Goal: Task Accomplishment & Management: Complete application form

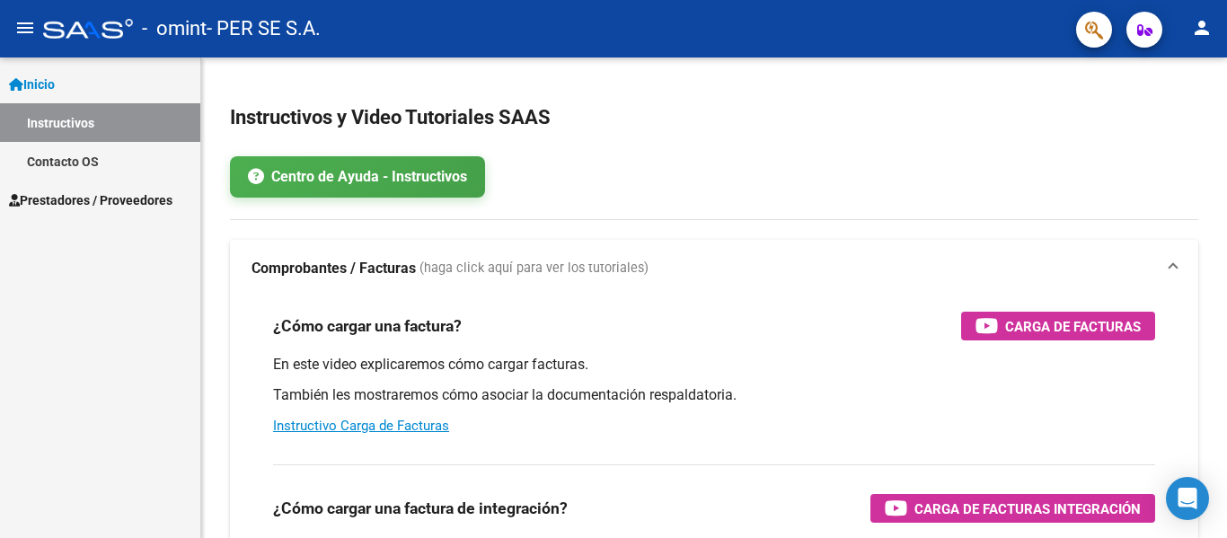
click at [152, 202] on span "Prestadores / Proveedores" at bounding box center [90, 200] width 163 height 20
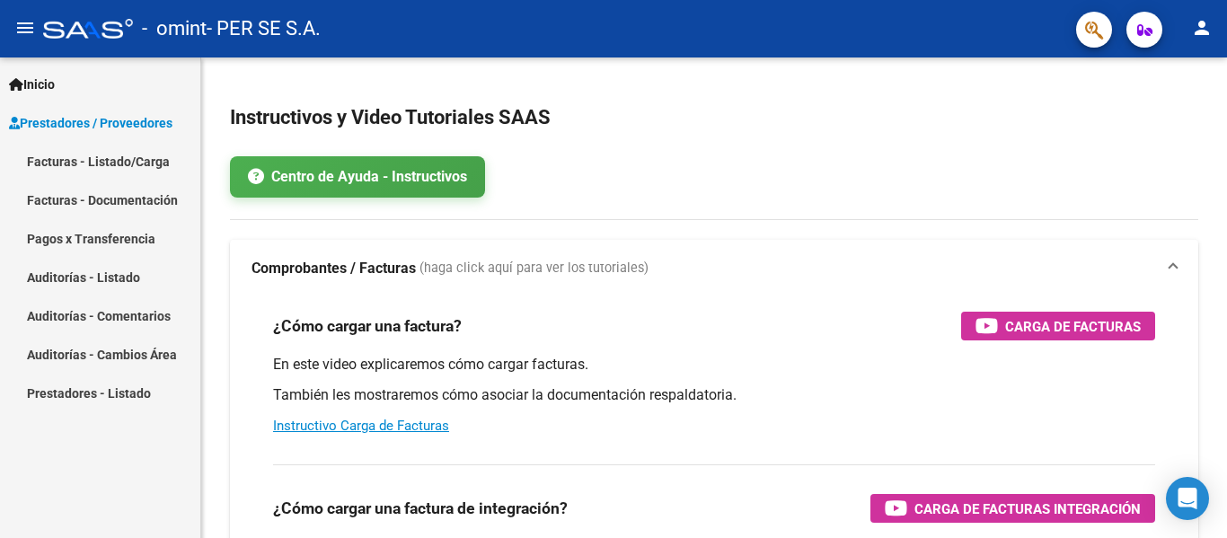
click at [127, 173] on link "Facturas - Listado/Carga" at bounding box center [100, 161] width 200 height 39
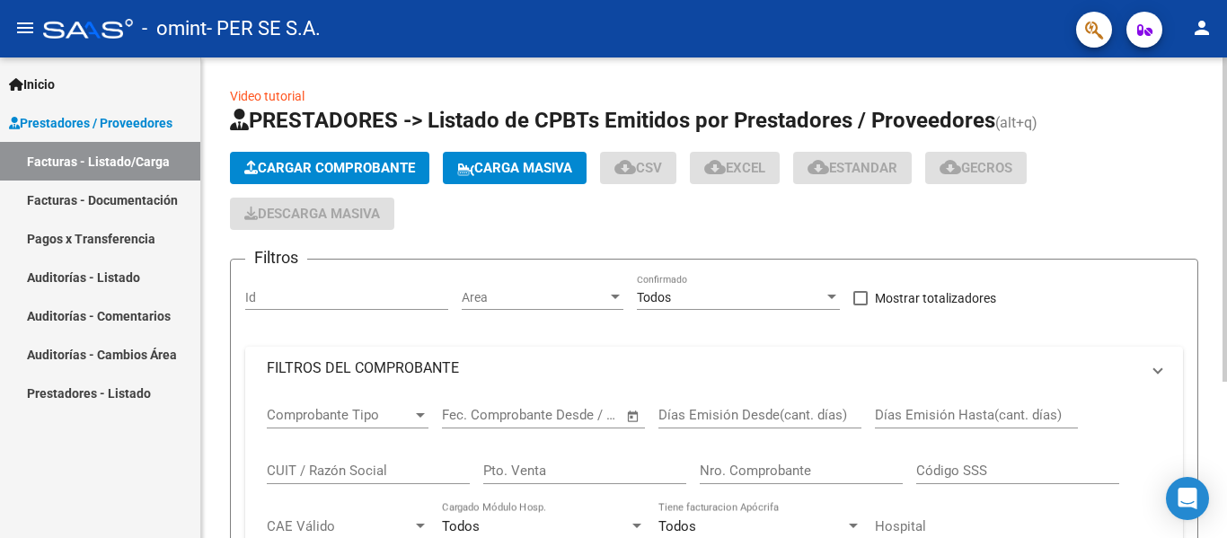
click at [310, 176] on button "Cargar Comprobante" at bounding box center [329, 168] width 199 height 32
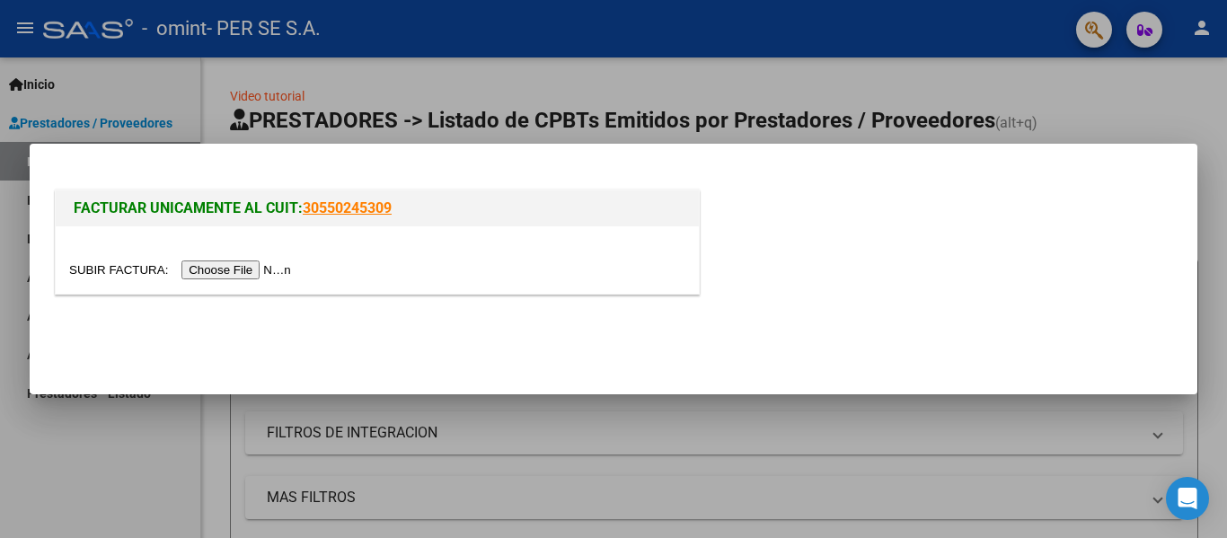
click at [250, 275] on input "file" at bounding box center [182, 269] width 227 height 19
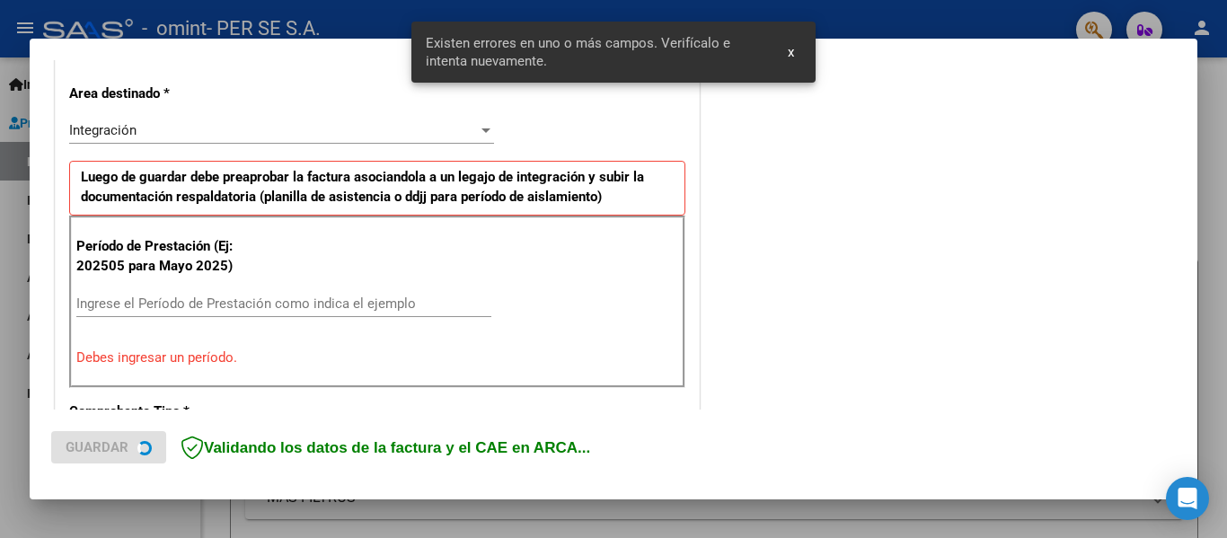
scroll to position [417, 0]
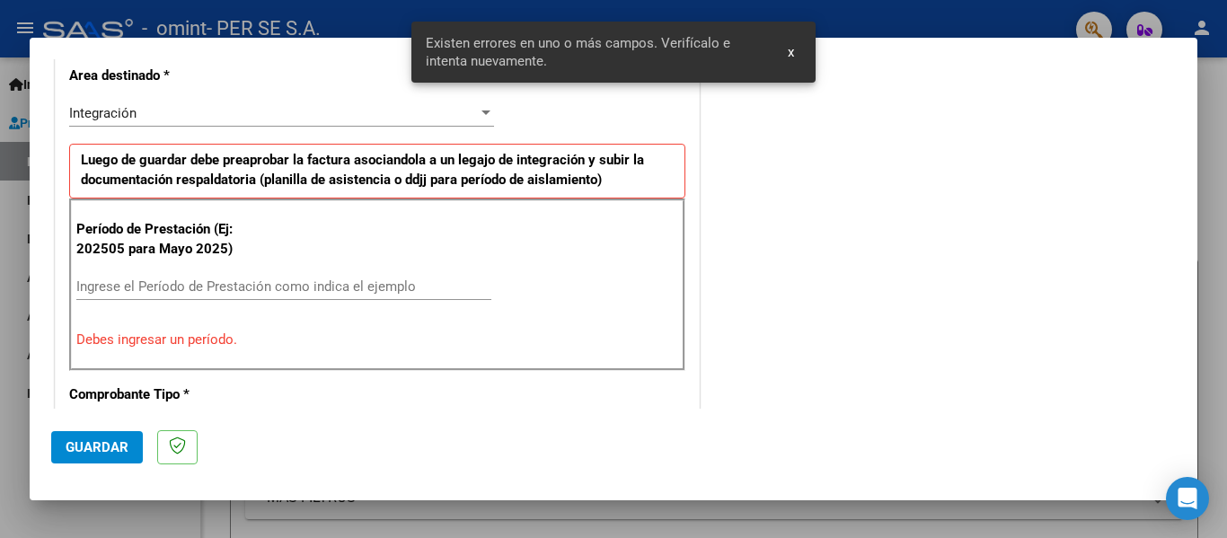
click at [326, 289] on input "Ingrese el Período de Prestación como indica el ejemplo" at bounding box center [283, 286] width 415 height 16
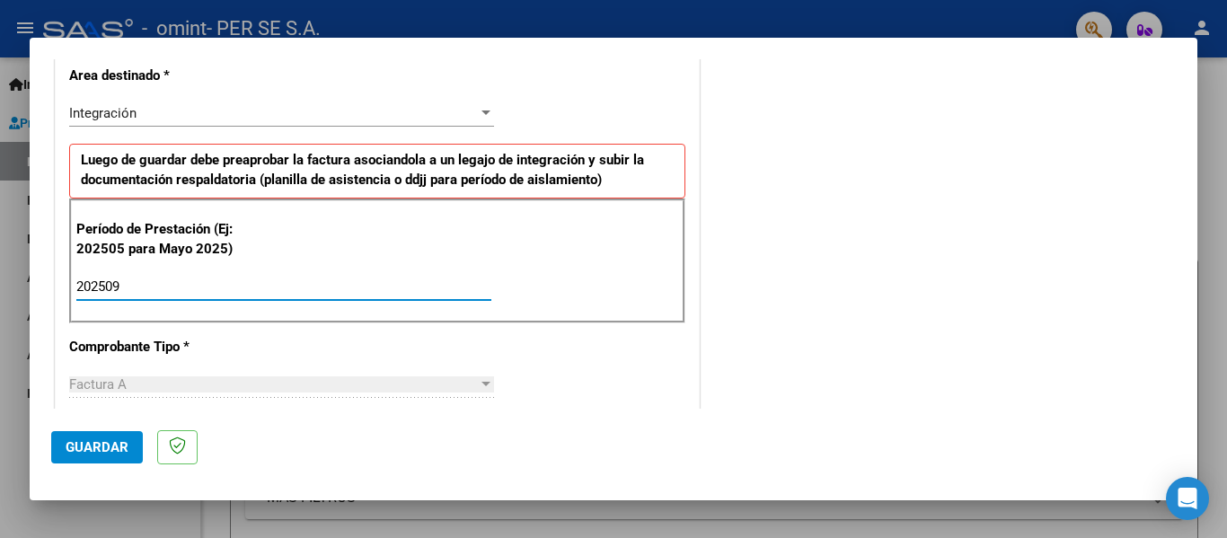
type input "202509"
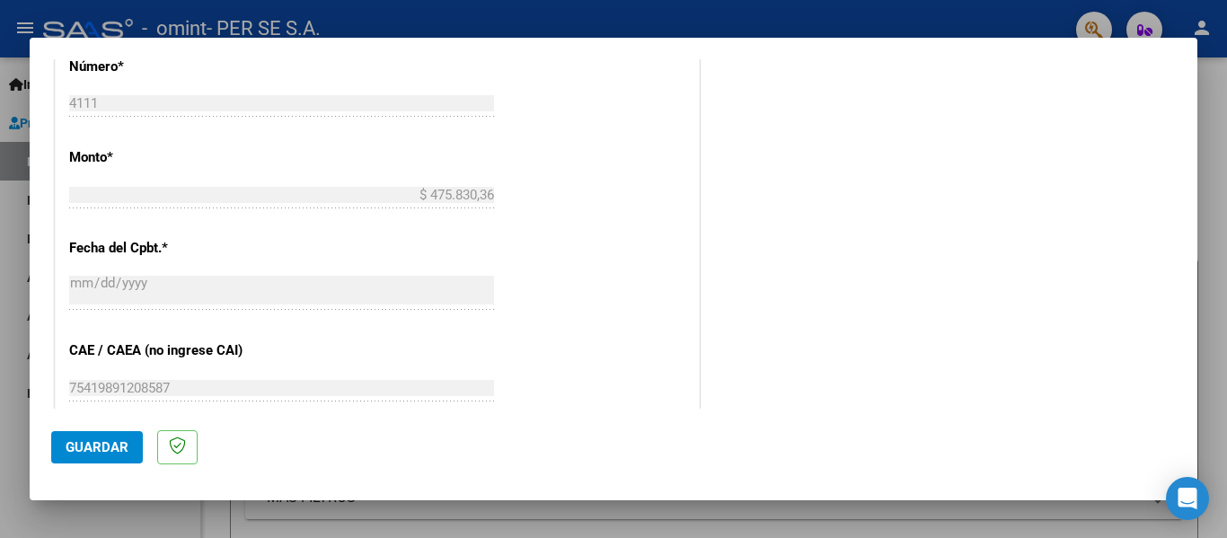
scroll to position [1225, 0]
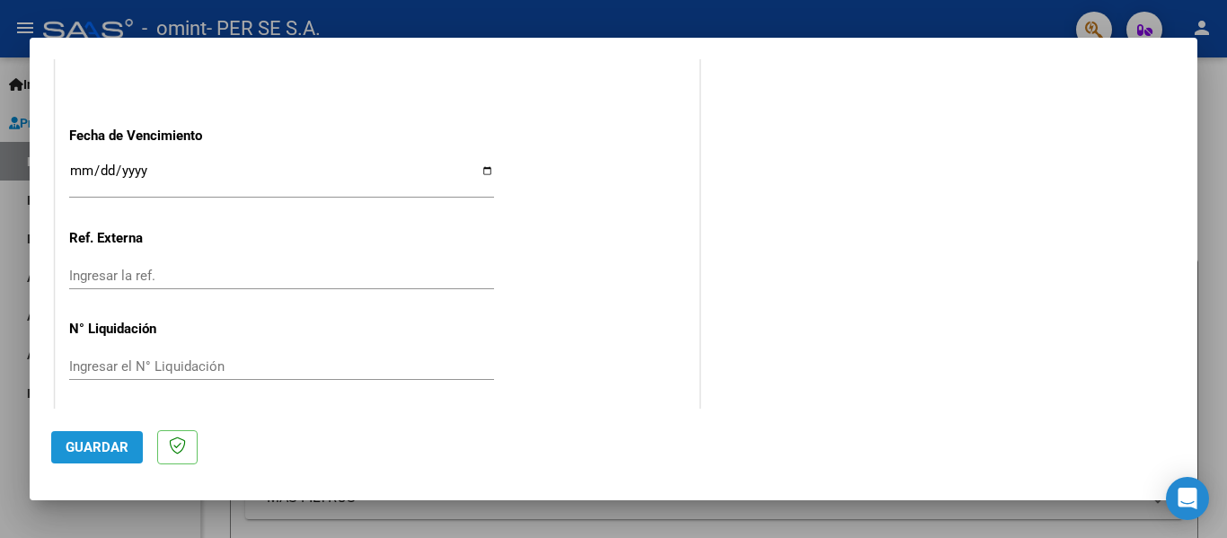
click at [125, 438] on button "Guardar" at bounding box center [97, 447] width 92 height 32
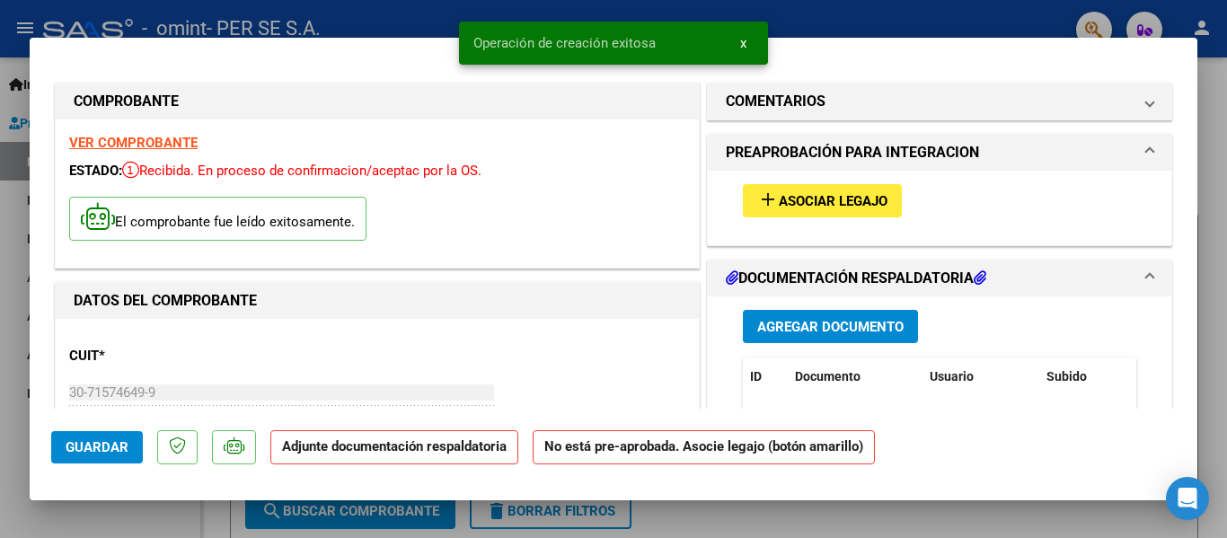
scroll to position [90, 0]
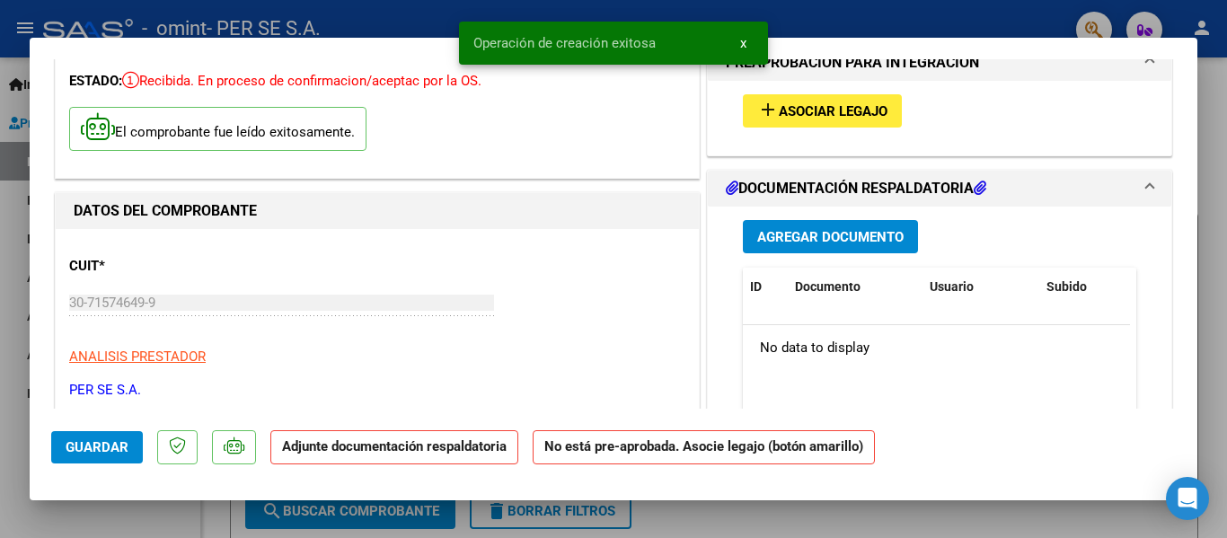
click at [757, 101] on mat-icon "add" at bounding box center [768, 110] width 22 height 22
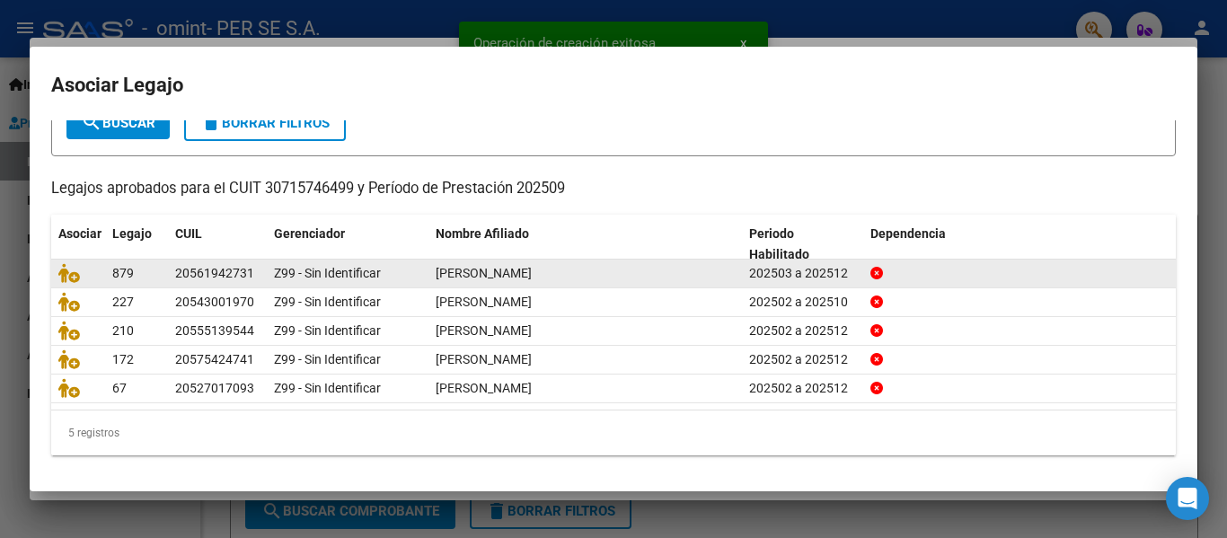
scroll to position [123, 0]
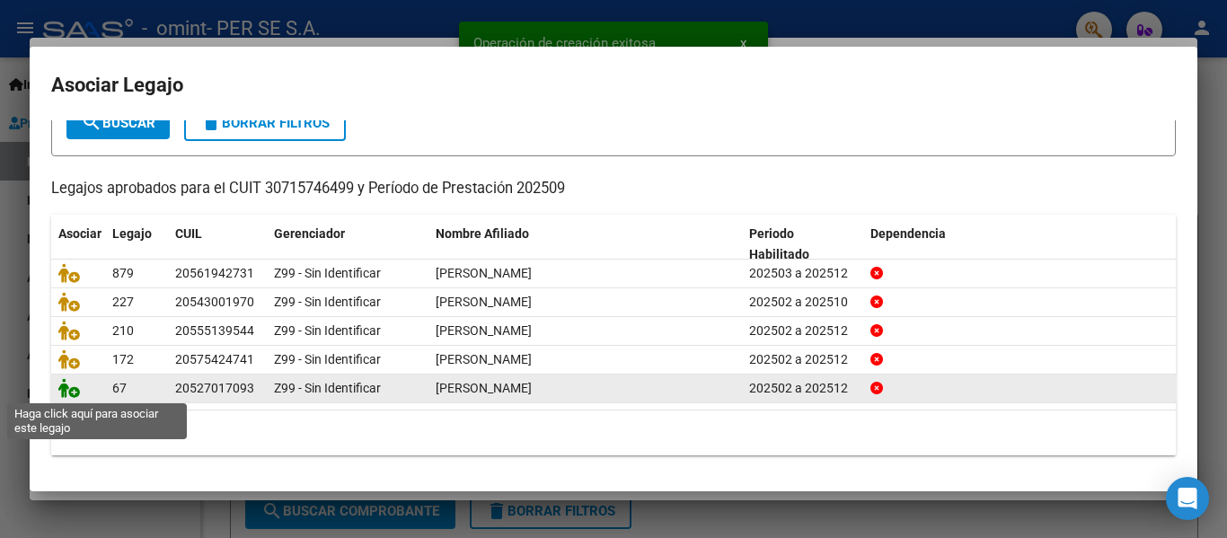
click at [71, 386] on icon at bounding box center [69, 388] width 22 height 20
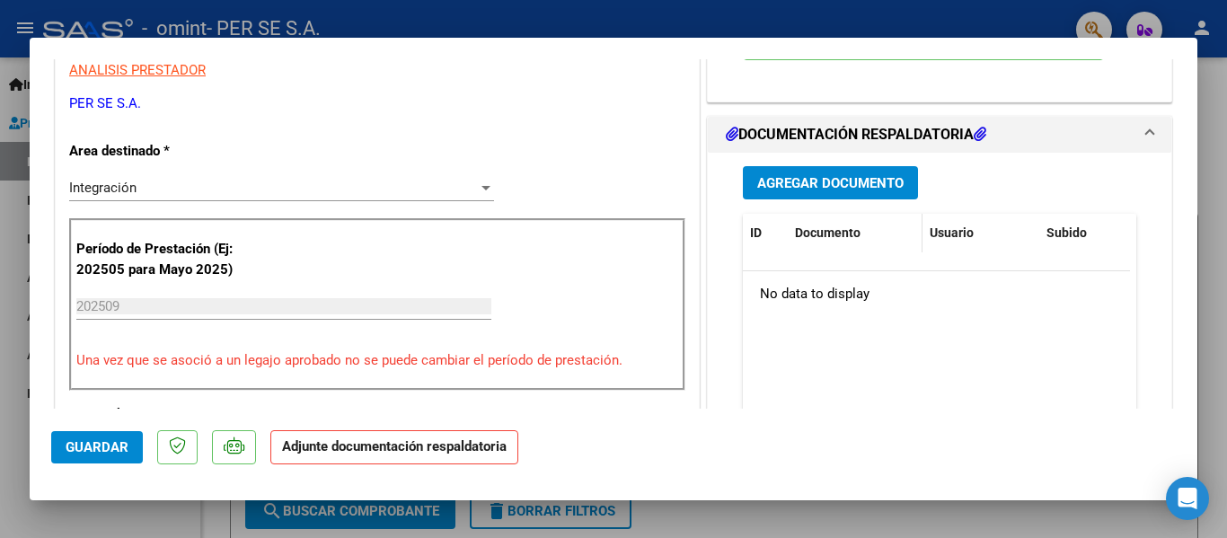
scroll to position [359, 0]
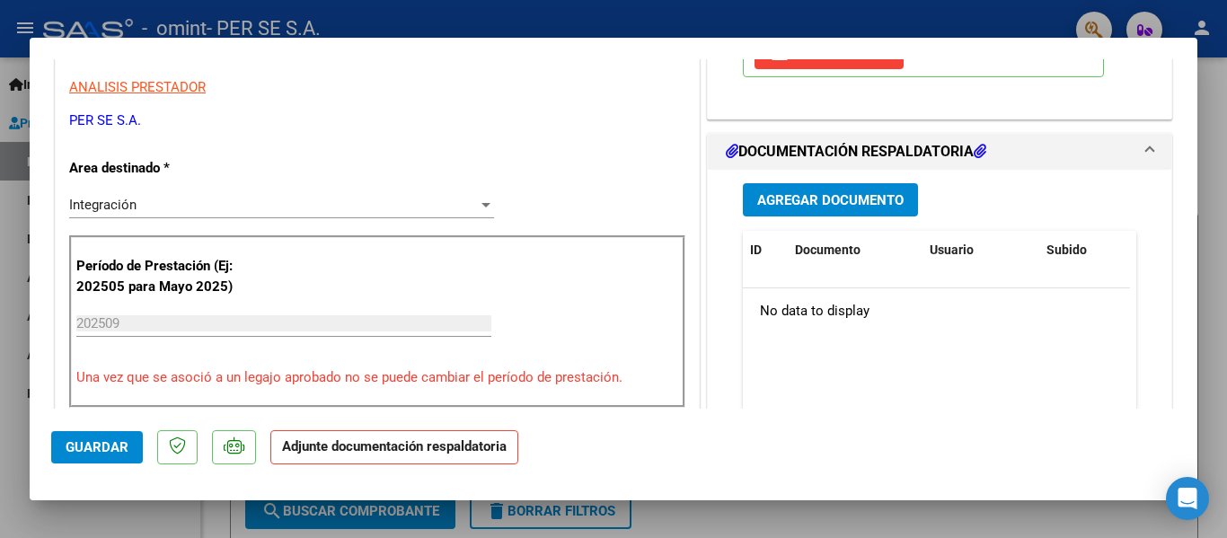
click at [833, 198] on span "Agregar Documento" at bounding box center [830, 200] width 146 height 16
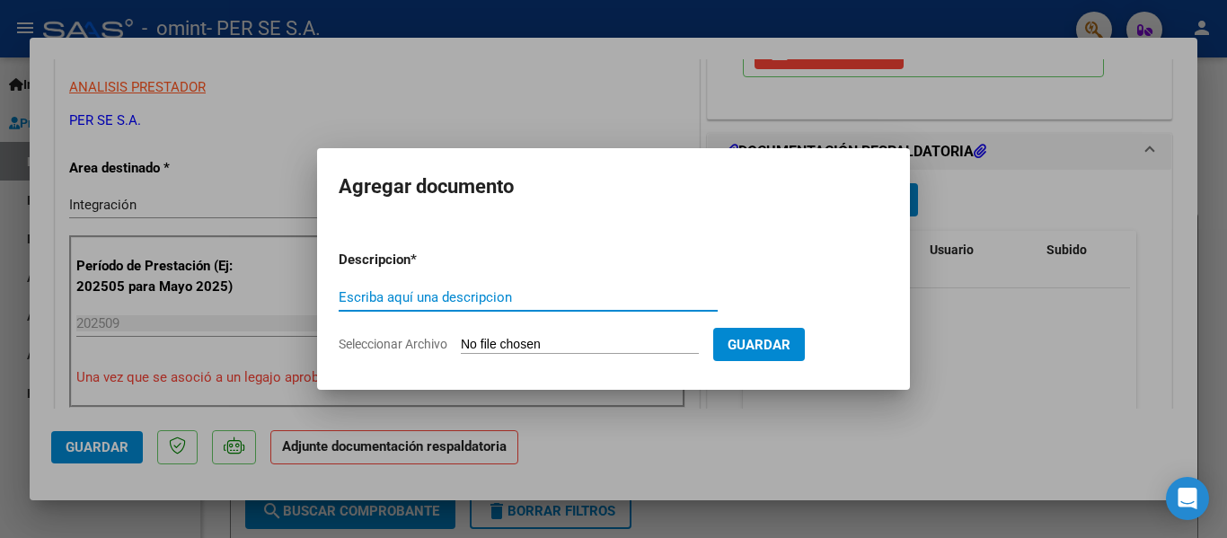
click at [448, 299] on input "Escriba aquí una descripcion" at bounding box center [528, 297] width 379 height 16
type input "ASISTENCIA"
click at [562, 355] on form "Descripcion * ASISTENCIA Escriba aquí una descripcion Seleccionar Archivo Guard…" at bounding box center [614, 301] width 550 height 131
click at [562, 346] on input "Seleccionar Archivo" at bounding box center [580, 345] width 238 height 17
type input "C:\fakepath\HERMMAN MATEO 092025.pdf"
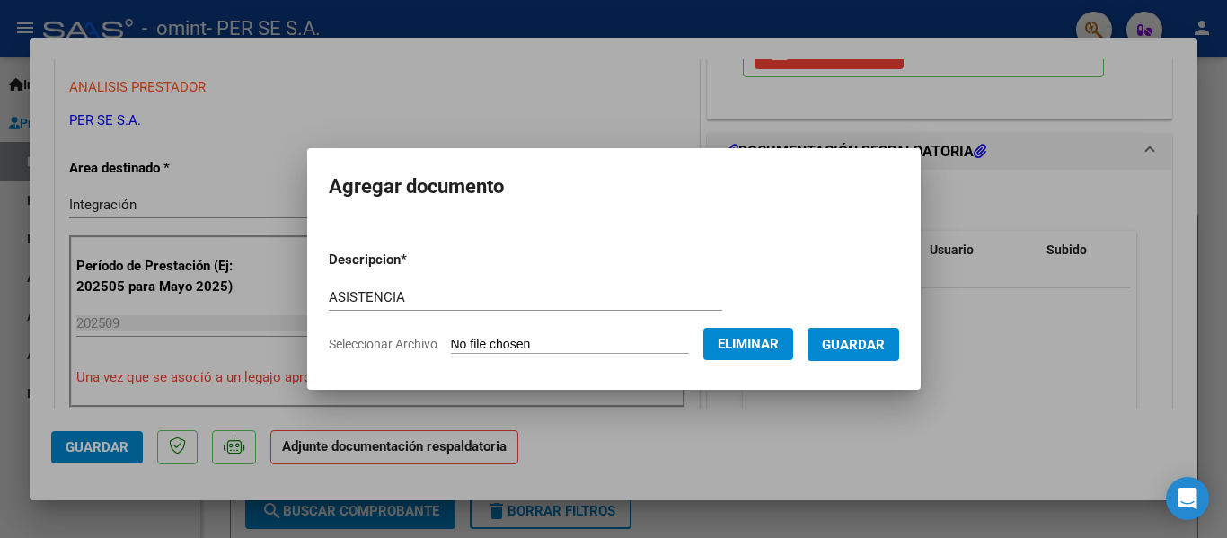
click at [880, 350] on span "Guardar" at bounding box center [853, 345] width 63 height 16
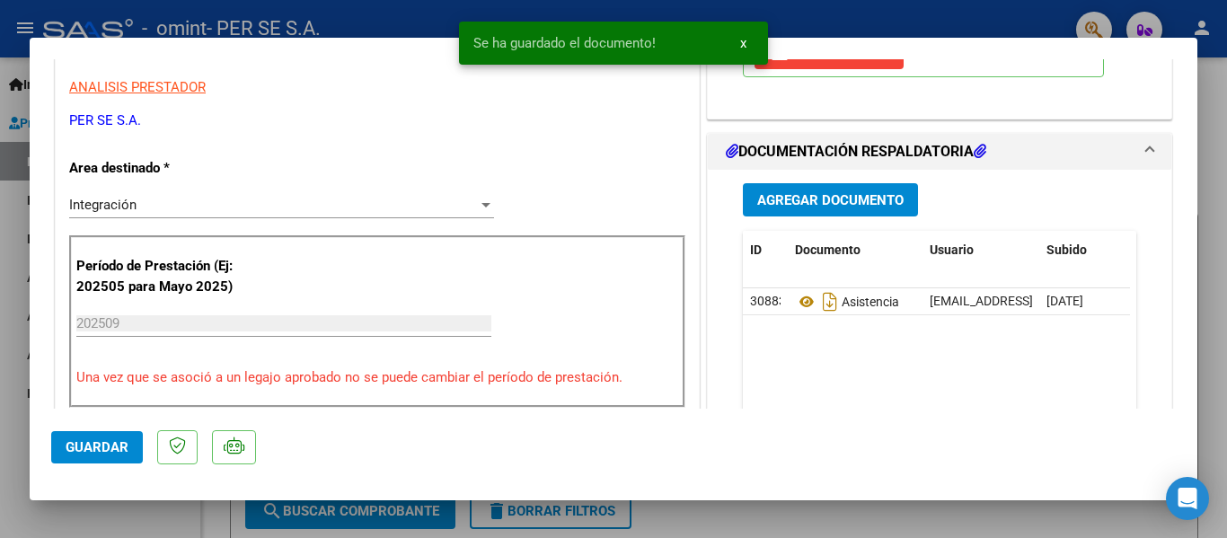
click at [24, 438] on div at bounding box center [613, 269] width 1227 height 538
type input "$ 0,00"
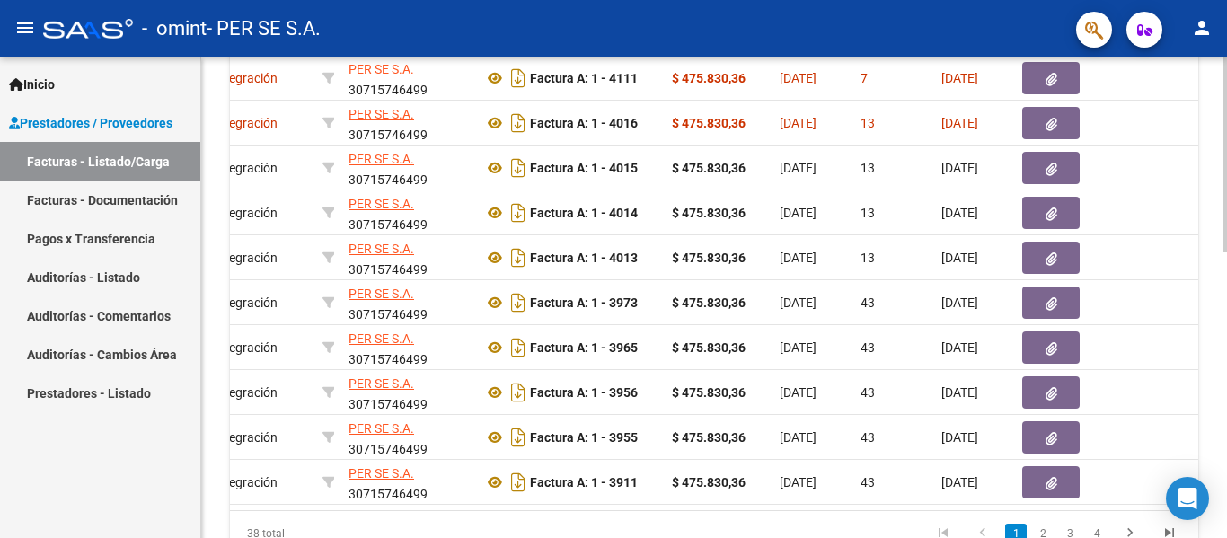
scroll to position [0, 0]
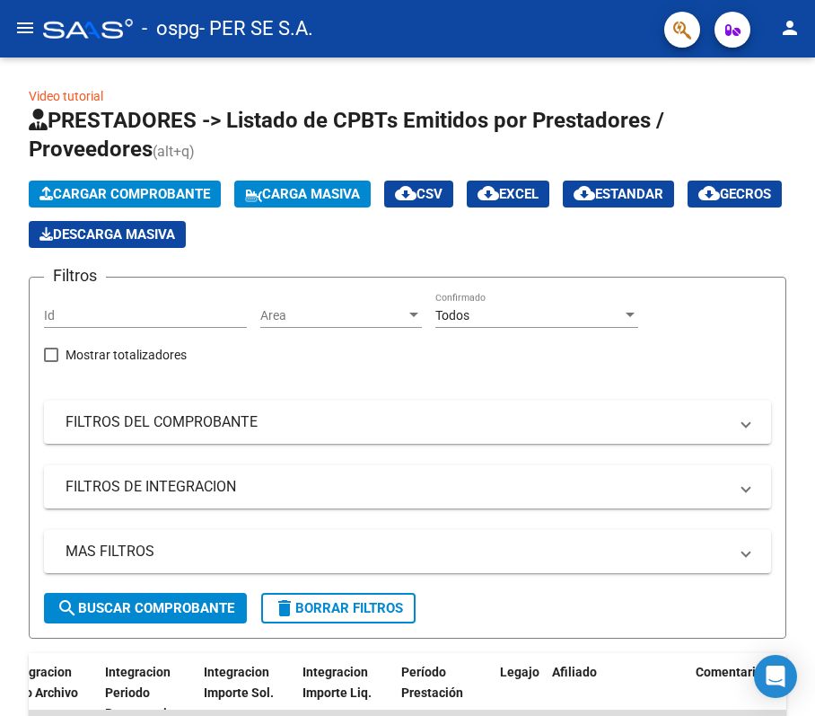
scroll to position [2, 0]
